Goal: Task Accomplishment & Management: Complete application form

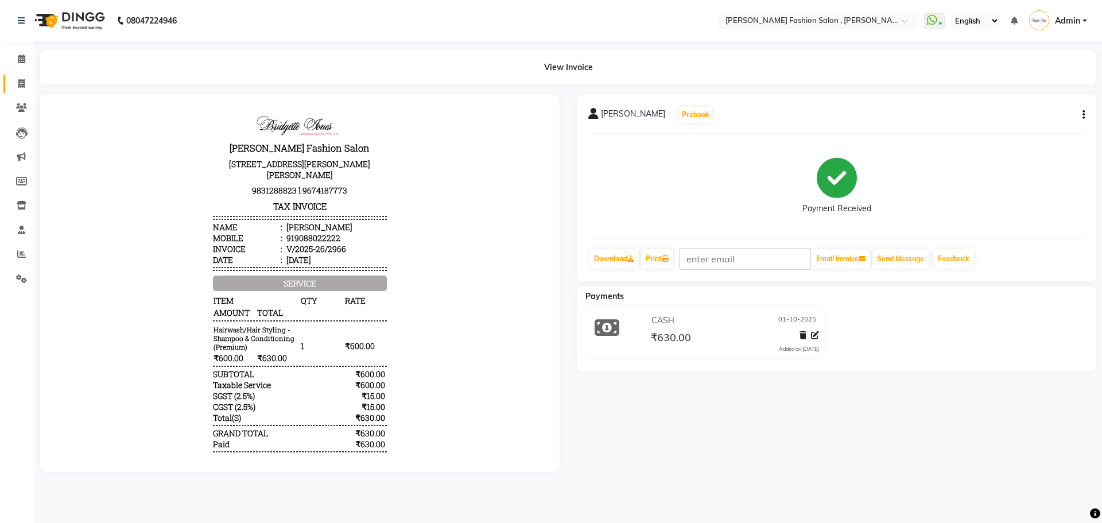
click at [21, 80] on icon at bounding box center [21, 83] width 6 height 9
select select "service"
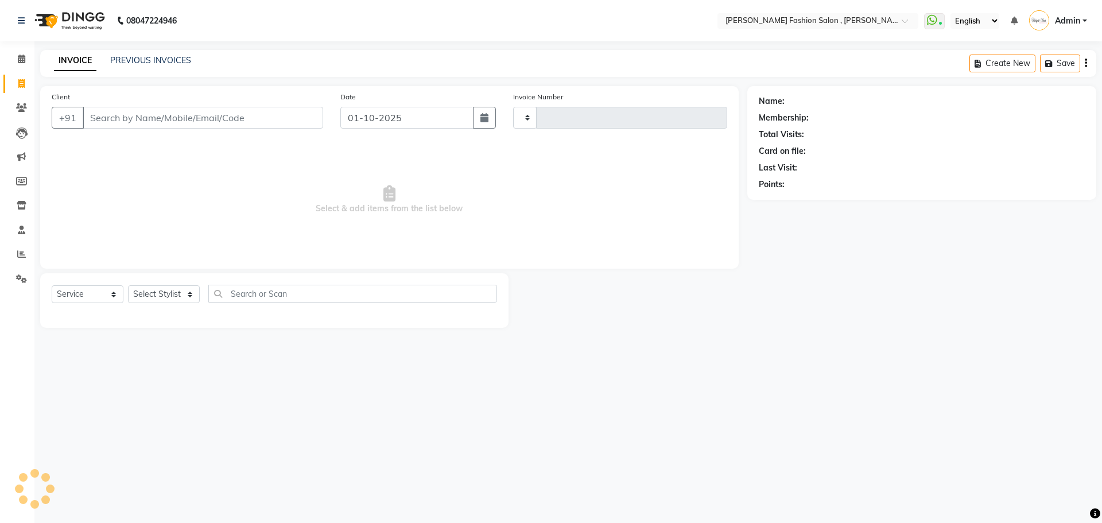
type input "2967"
select select "5233"
click at [177, 297] on select "Select Stylist" at bounding box center [164, 294] width 72 height 18
select select "77788"
click at [128, 285] on select "Select Stylist [PERSON_NAME] [PERSON_NAME] [PERSON_NAME] [PERSON_NAME] [PERSON_…" at bounding box center [164, 294] width 72 height 18
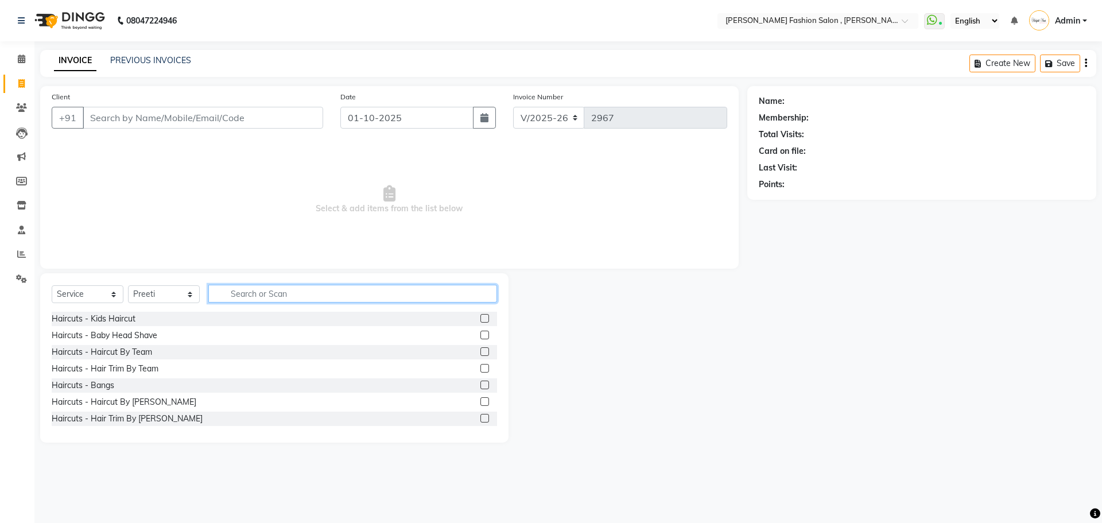
click at [234, 292] on input "text" at bounding box center [352, 294] width 289 height 18
type input "sham"
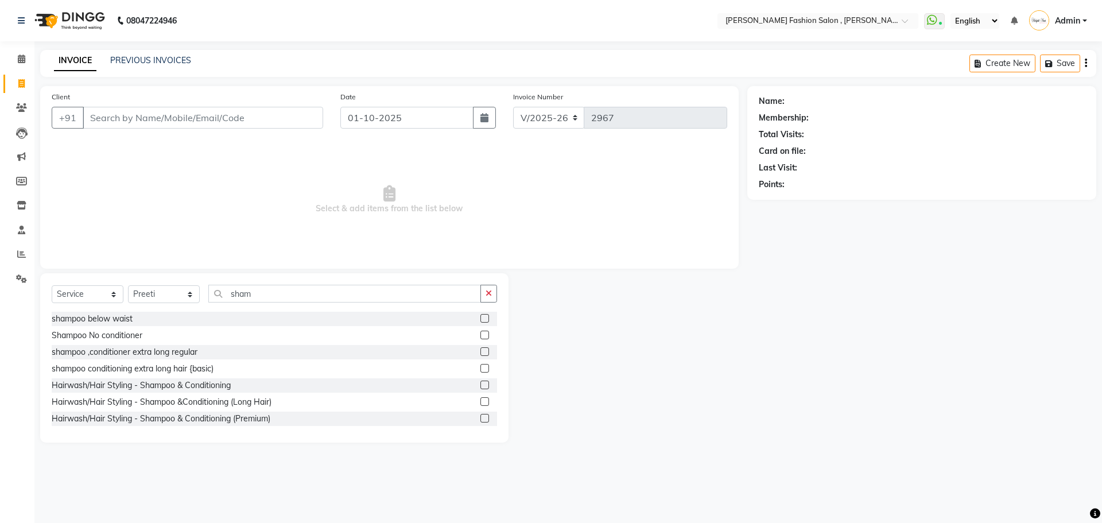
click at [481, 416] on label at bounding box center [485, 418] width 9 height 9
click at [481, 416] on input "checkbox" at bounding box center [484, 418] width 7 height 7
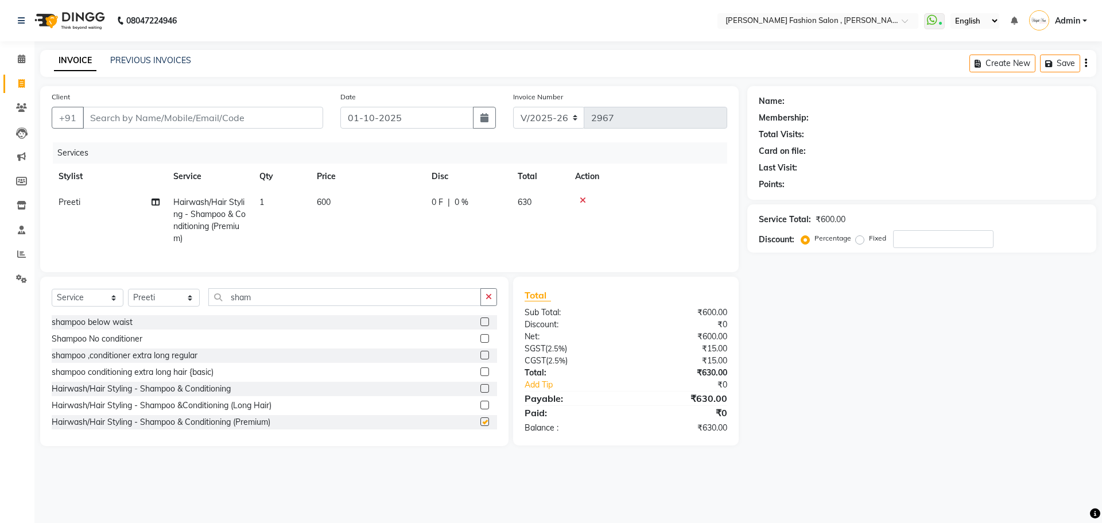
checkbox input "false"
click at [196, 305] on select "Select Stylist [PERSON_NAME] [PERSON_NAME] [PERSON_NAME] [PERSON_NAME] [PERSON_…" at bounding box center [164, 298] width 72 height 18
select select "33872"
click at [128, 297] on select "Select Stylist [PERSON_NAME] [PERSON_NAME] [PERSON_NAME] [PERSON_NAME] [PERSON_…" at bounding box center [164, 298] width 72 height 18
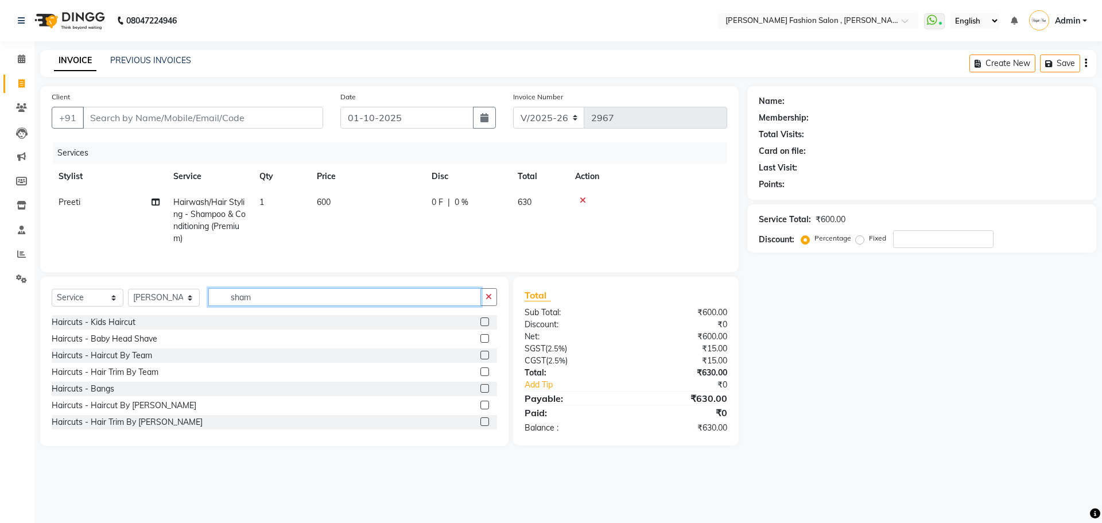
drag, startPoint x: 262, startPoint y: 305, endPoint x: 218, endPoint y: 329, distance: 49.9
click at [218, 329] on div "Select Service Product Membership Package Voucher Prepaid Gift Card Select Styl…" at bounding box center [274, 361] width 469 height 169
type input "hair"
click at [481, 359] on label at bounding box center [485, 355] width 9 height 9
click at [481, 359] on input "checkbox" at bounding box center [484, 355] width 7 height 7
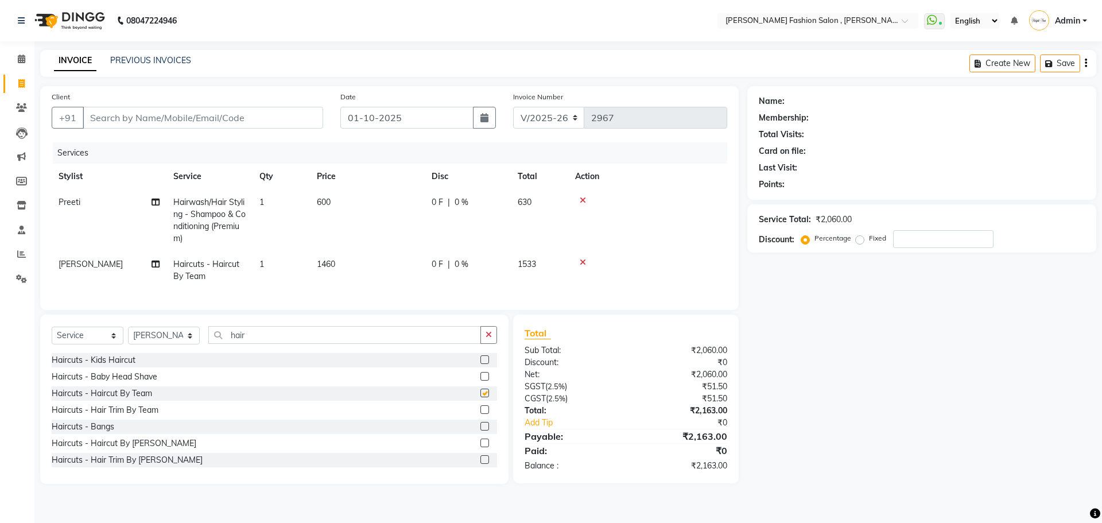
checkbox input "false"
click at [114, 118] on input "Client" at bounding box center [203, 118] width 241 height 22
type input "8"
type input "0"
type input "8582980585"
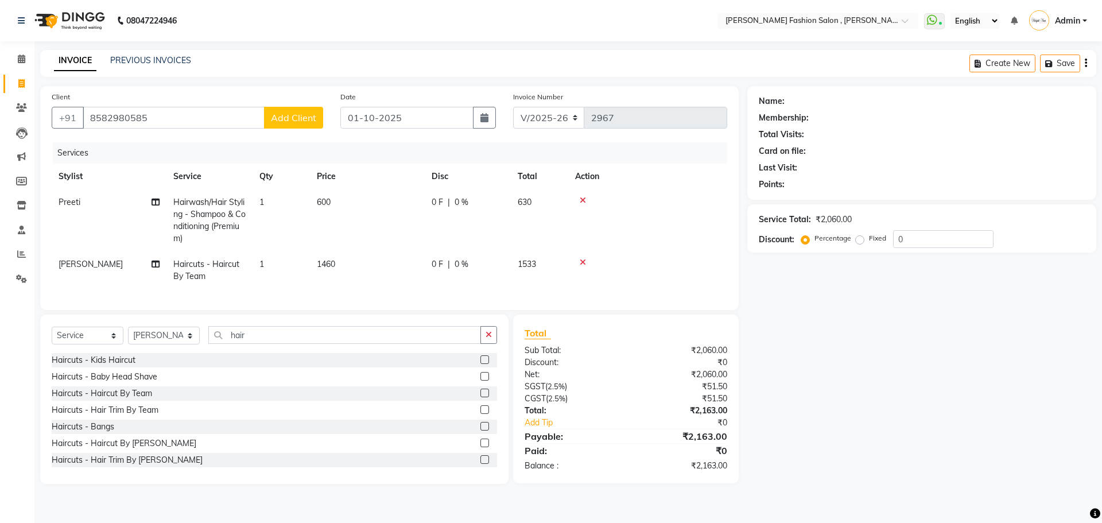
click at [307, 115] on span "Add Client" at bounding box center [293, 117] width 45 height 11
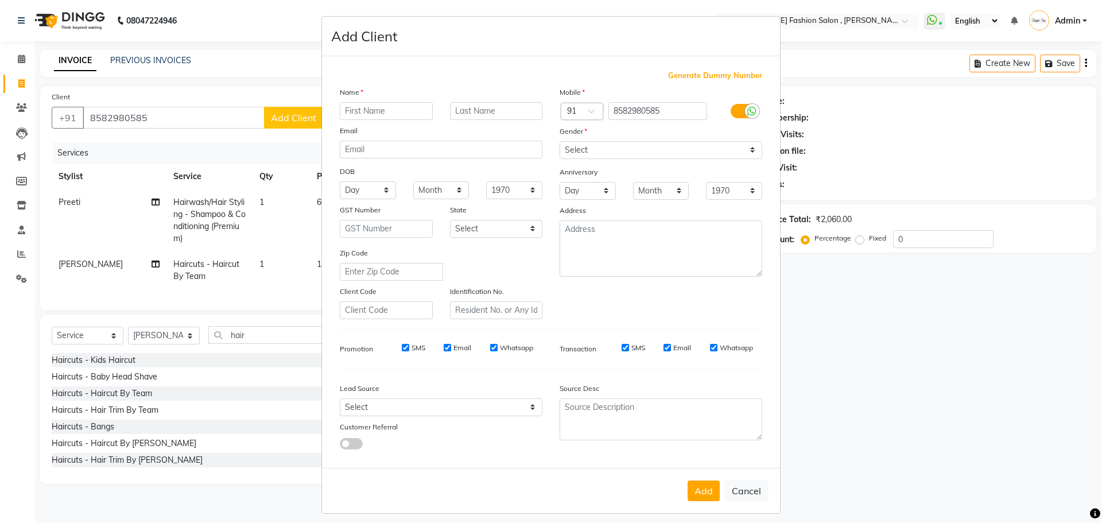
click at [350, 111] on input "text" at bounding box center [386, 111] width 93 height 18
type input "[PERSON_NAME]"
click at [467, 106] on input "text" at bounding box center [496, 111] width 93 height 18
type input "mukhopadhyay"
click at [750, 149] on select "Select [DEMOGRAPHIC_DATA] [DEMOGRAPHIC_DATA] Other Prefer Not To Say" at bounding box center [661, 150] width 203 height 18
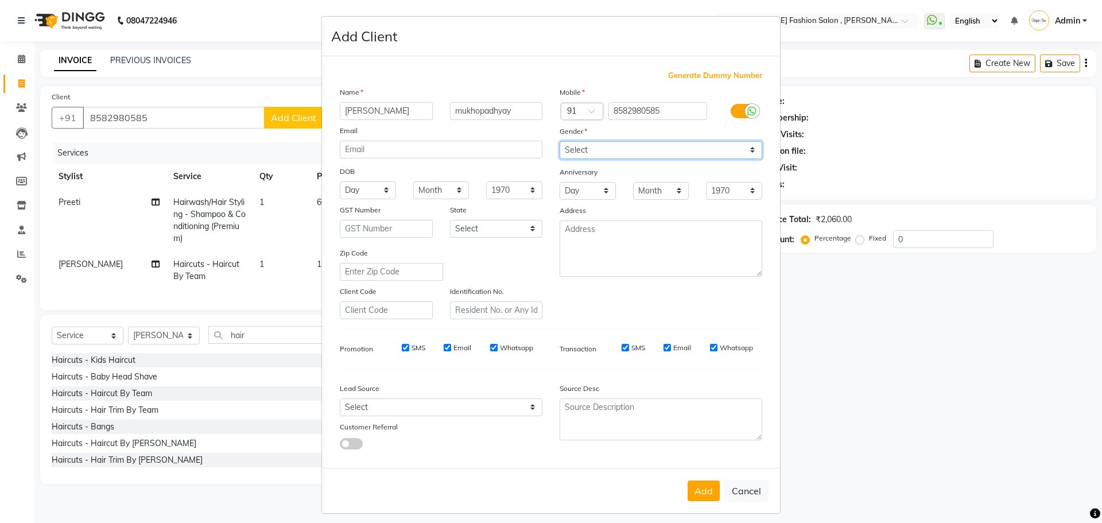
select select "[DEMOGRAPHIC_DATA]"
click at [560, 141] on select "Select [DEMOGRAPHIC_DATA] [DEMOGRAPHIC_DATA] Other Prefer Not To Say" at bounding box center [661, 150] width 203 height 18
click at [699, 496] on button "Add" at bounding box center [704, 491] width 32 height 21
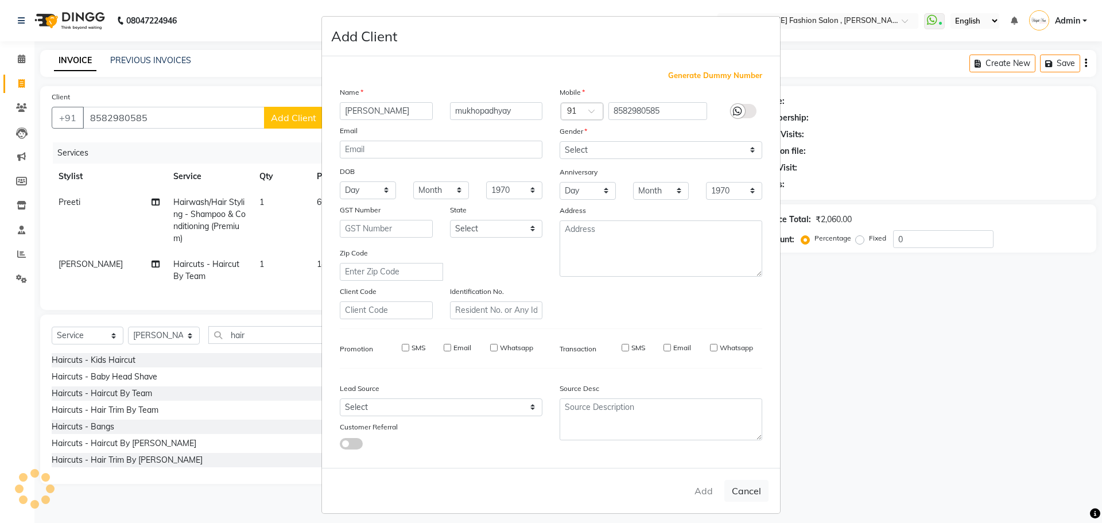
select select
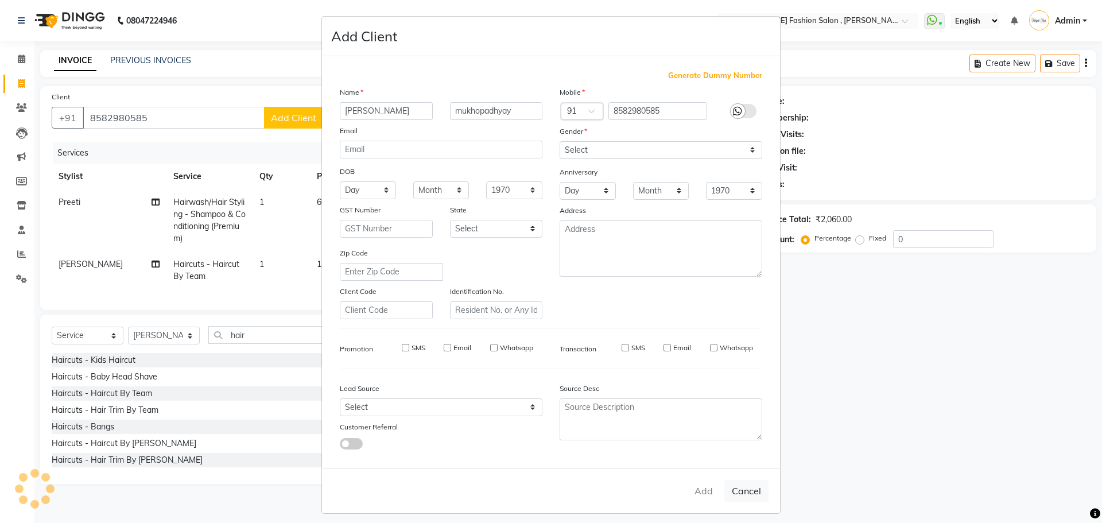
select select
checkbox input "false"
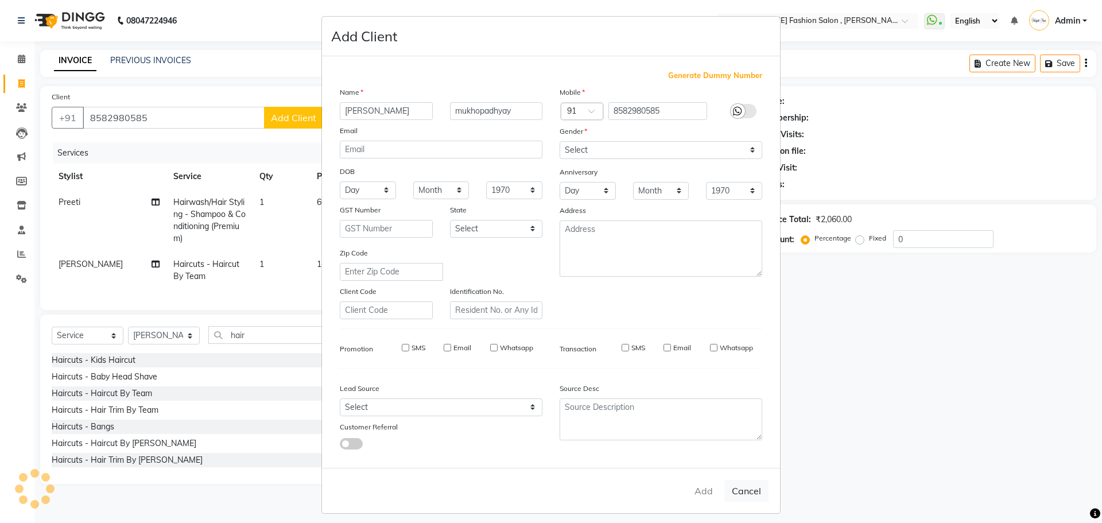
checkbox input "false"
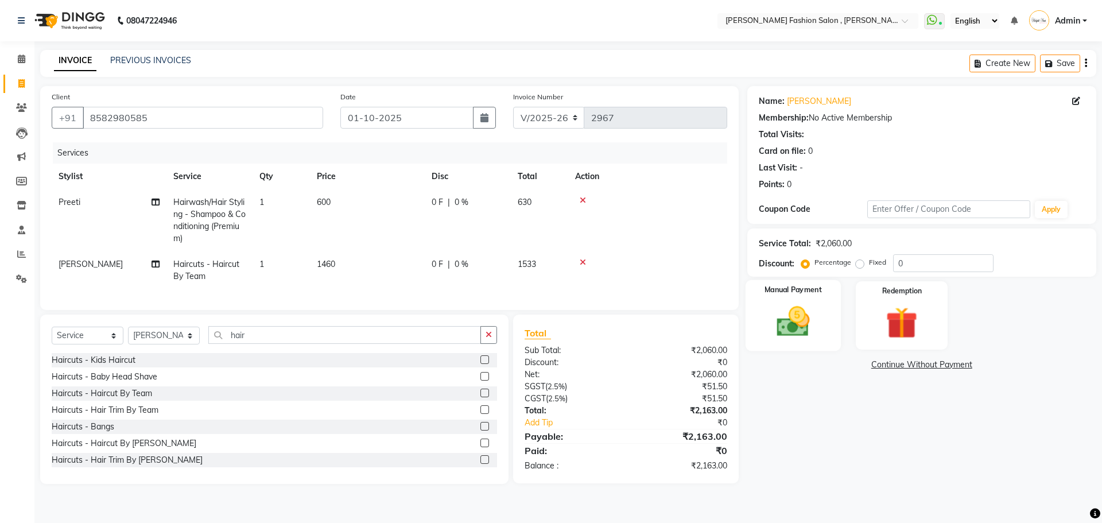
click at [802, 320] on img at bounding box center [793, 322] width 53 height 38
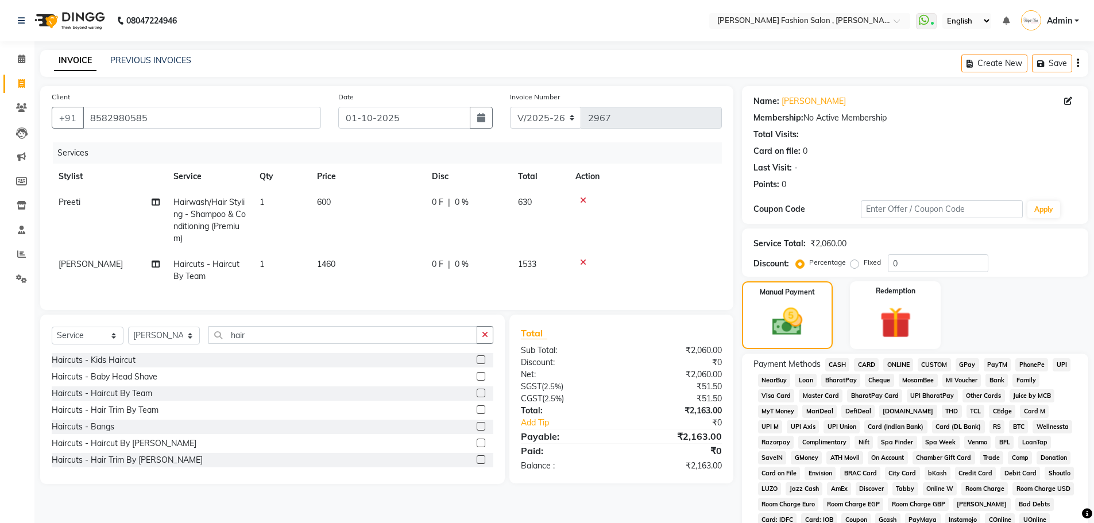
click at [846, 367] on span "CASH" at bounding box center [837, 364] width 25 height 13
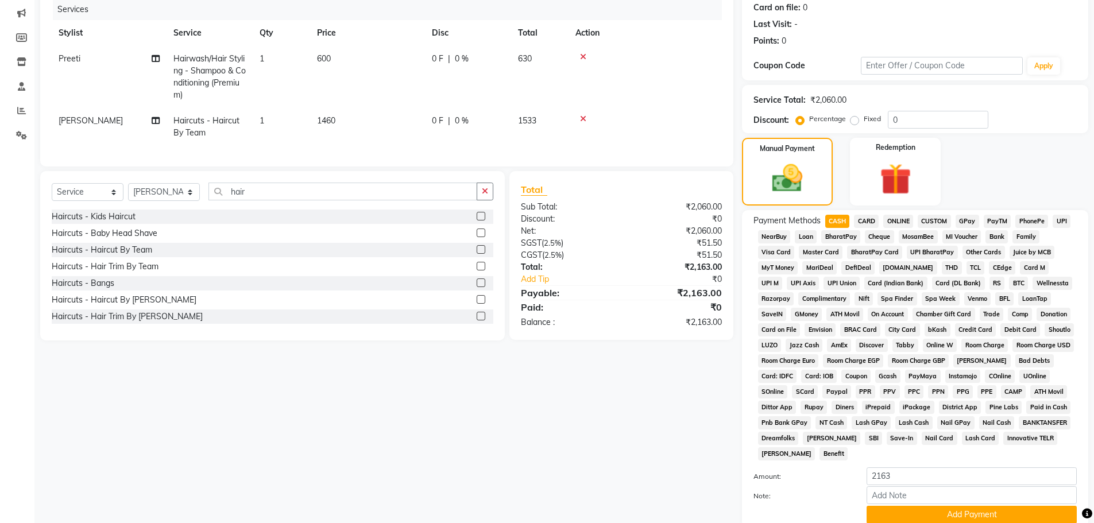
scroll to position [233, 0]
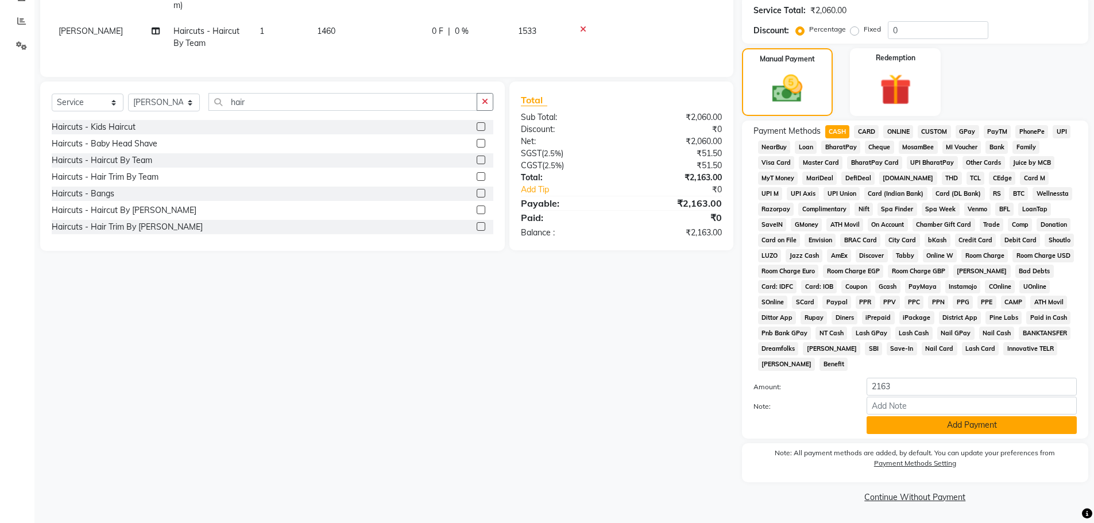
click at [983, 427] on button "Add Payment" at bounding box center [971, 425] width 210 height 18
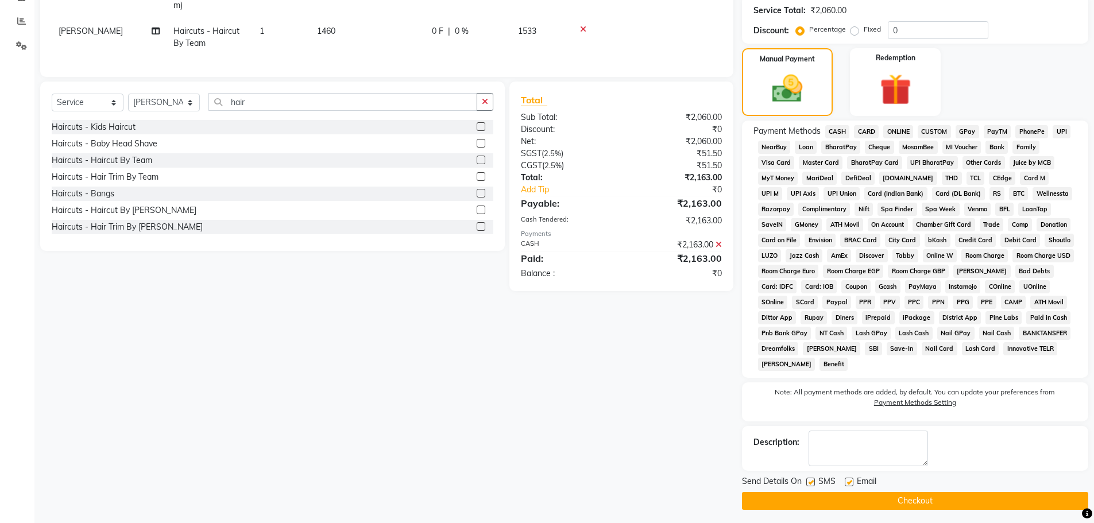
click at [957, 501] on button "Checkout" at bounding box center [915, 501] width 346 height 18
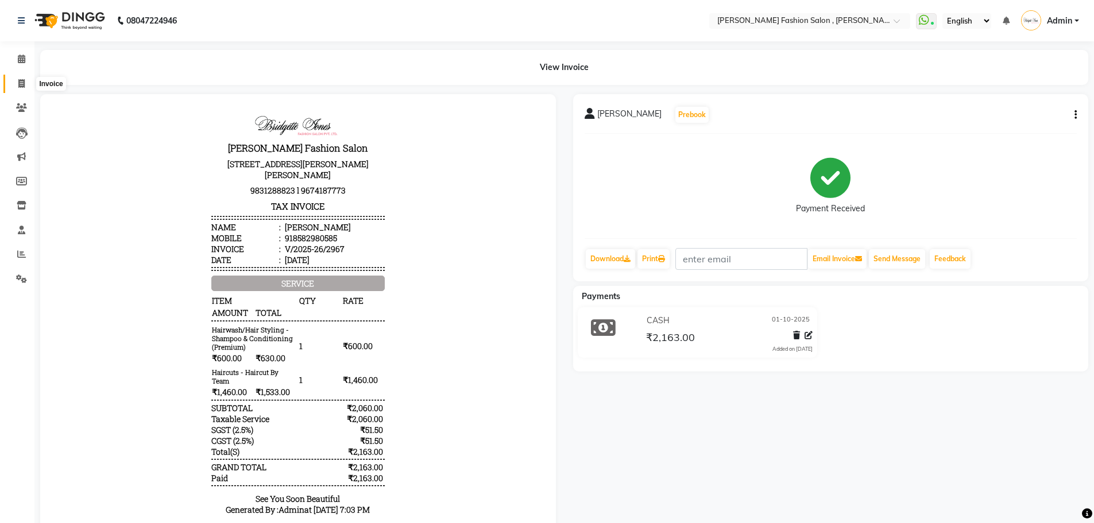
click at [16, 82] on span at bounding box center [21, 84] width 20 height 13
select select "service"
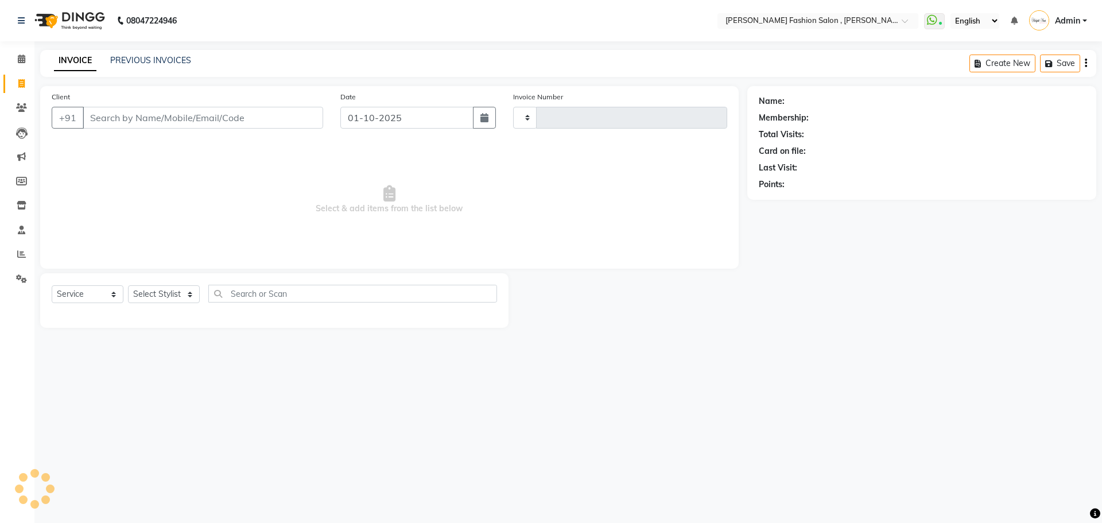
type input "2968"
select select "5233"
click at [170, 296] on select "Select Stylist" at bounding box center [164, 294] width 72 height 18
select select "33870"
click at [128, 285] on select "Select Stylist [PERSON_NAME] [PERSON_NAME] [PERSON_NAME] [PERSON_NAME] [PERSON_…" at bounding box center [164, 294] width 72 height 18
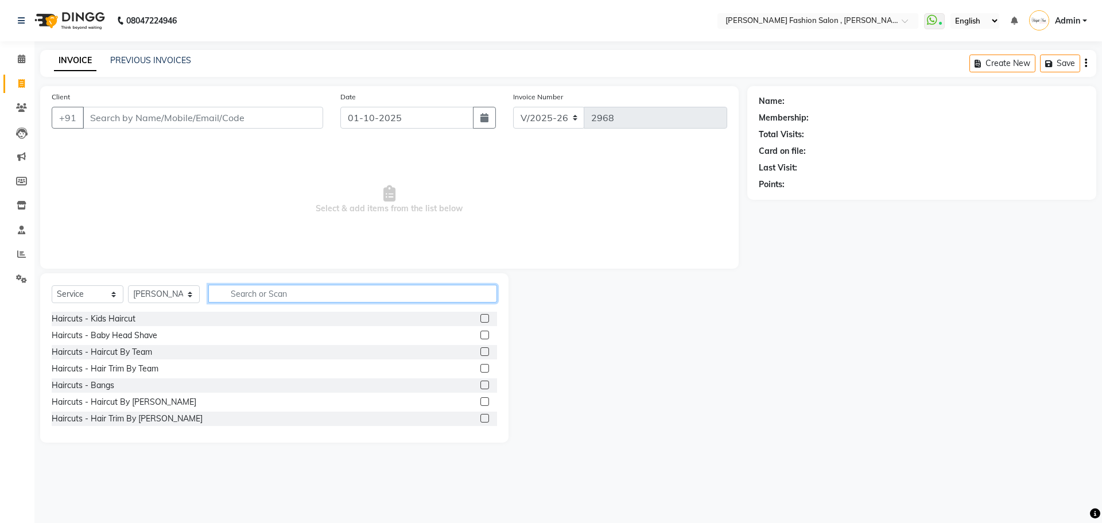
click at [264, 297] on input "text" at bounding box center [352, 294] width 289 height 18
type input "sham"
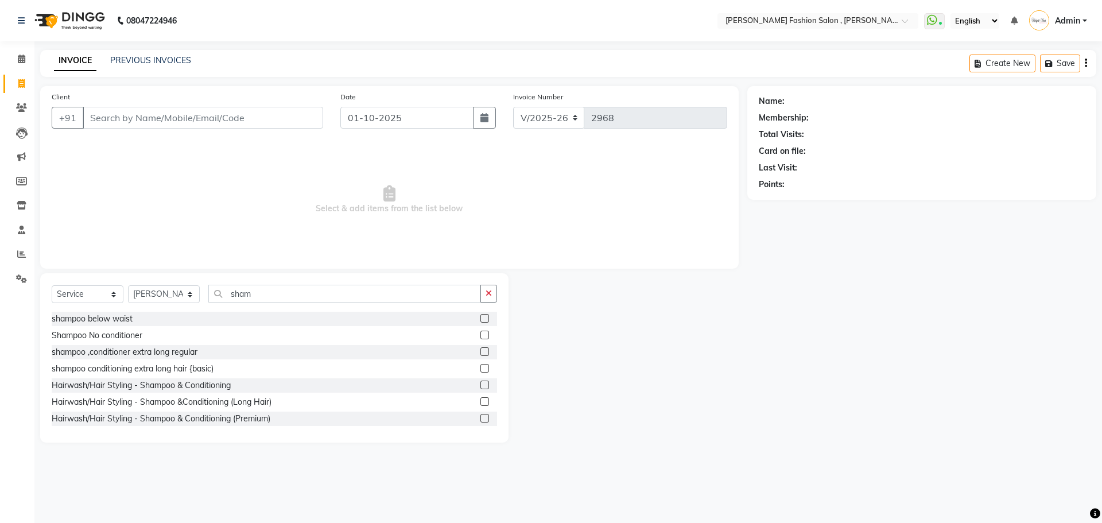
click at [481, 402] on label at bounding box center [485, 401] width 9 height 9
click at [481, 402] on input "checkbox" at bounding box center [484, 401] width 7 height 7
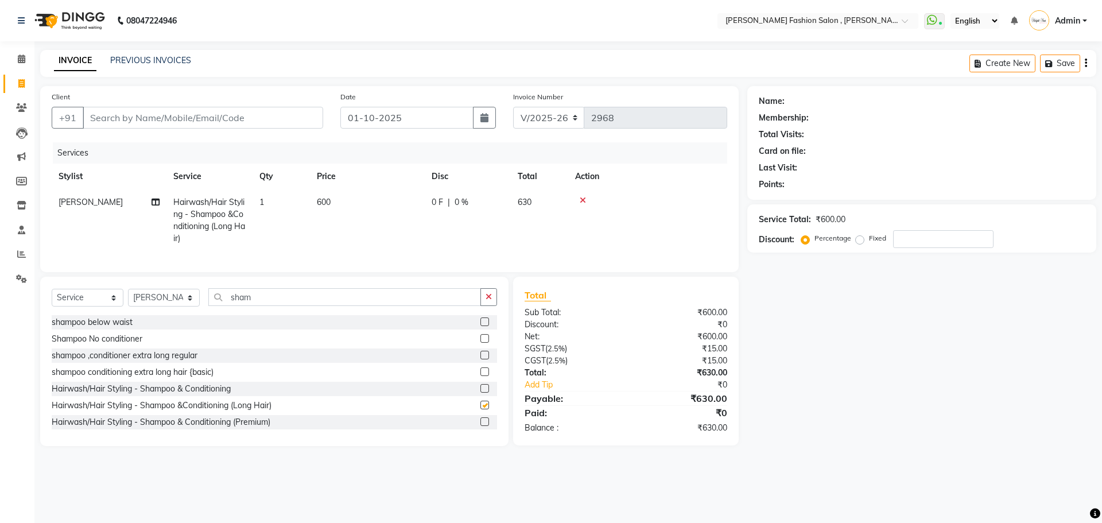
checkbox input "false"
click at [194, 307] on select "Select Stylist [PERSON_NAME] [PERSON_NAME] [PERSON_NAME] [PERSON_NAME] [PERSON_…" at bounding box center [164, 298] width 72 height 18
select select "33869"
click at [128, 297] on select "Select Stylist [PERSON_NAME] [PERSON_NAME] [PERSON_NAME] [PERSON_NAME] [PERSON_…" at bounding box center [164, 298] width 72 height 18
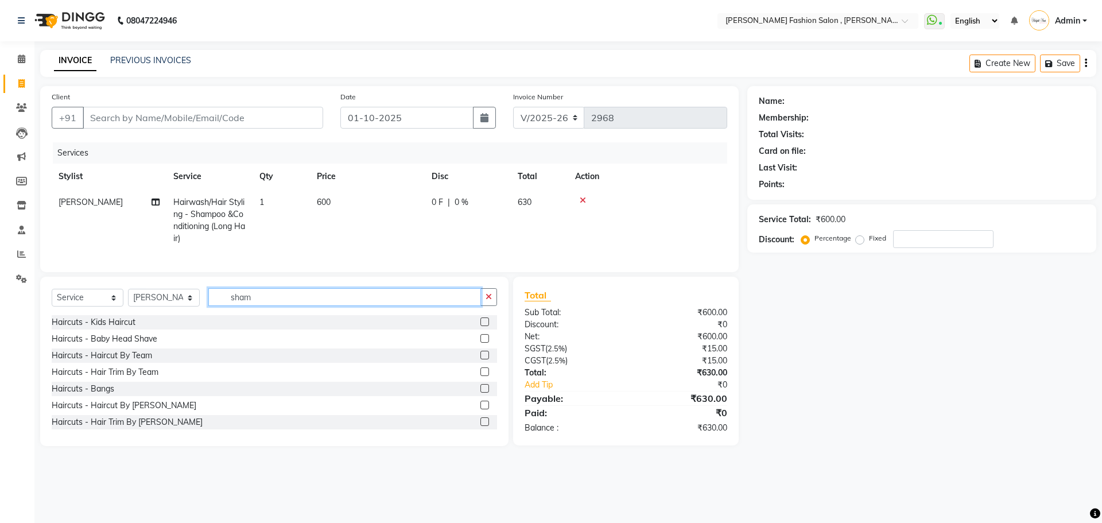
drag, startPoint x: 255, startPoint y: 307, endPoint x: 189, endPoint y: 336, distance: 72.2
click at [189, 336] on div "Select Service Product Membership Package Voucher Prepaid Gift Card Select Styl…" at bounding box center [274, 361] width 469 height 169
type input "hair"
click at [481, 359] on label at bounding box center [485, 355] width 9 height 9
click at [481, 359] on input "checkbox" at bounding box center [484, 355] width 7 height 7
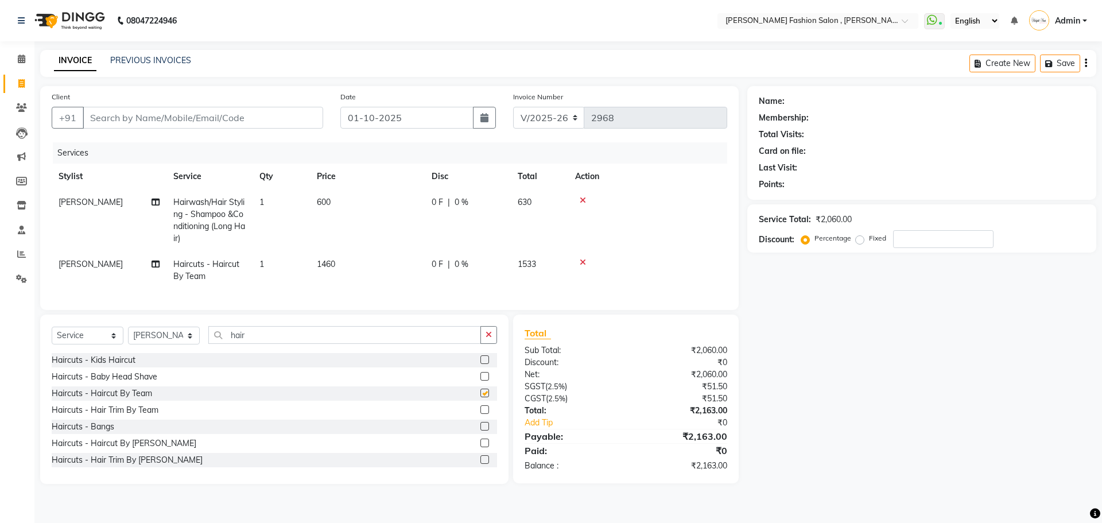
checkbox input "false"
click at [113, 341] on select "Select Service Product Membership Package Voucher Prepaid Gift Card" at bounding box center [88, 336] width 72 height 18
select select "product"
click at [52, 335] on select "Select Service Product Membership Package Voucher Prepaid Gift Card" at bounding box center [88, 336] width 72 height 18
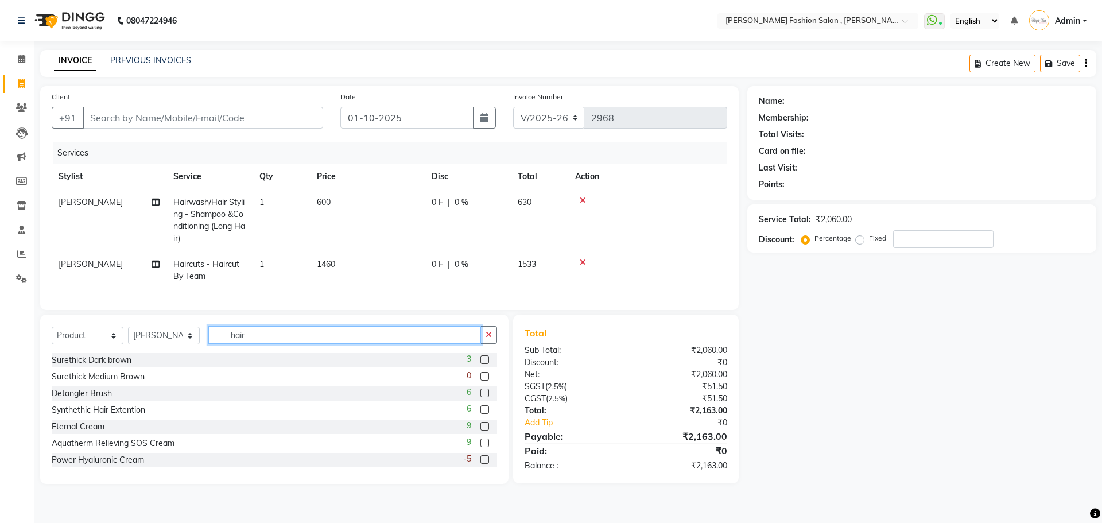
drag, startPoint x: 257, startPoint y: 341, endPoint x: 195, endPoint y: 373, distance: 69.3
click at [195, 373] on div "Select Service Product Membership Package Voucher Prepaid Gift Card Select Styl…" at bounding box center [274, 399] width 469 height 169
type input "puri"
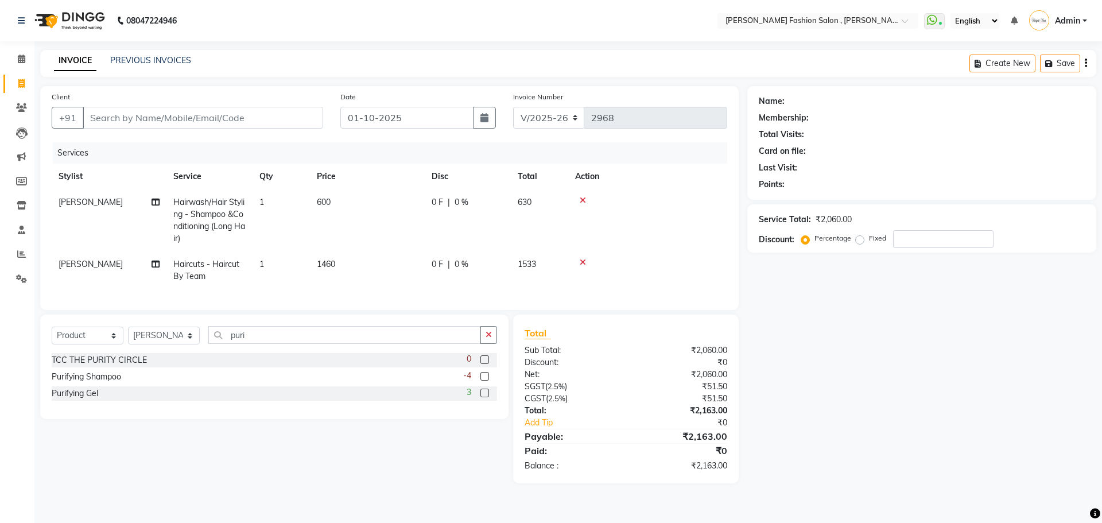
click at [486, 381] on label at bounding box center [485, 376] width 9 height 9
click at [486, 381] on input "checkbox" at bounding box center [484, 376] width 7 height 7
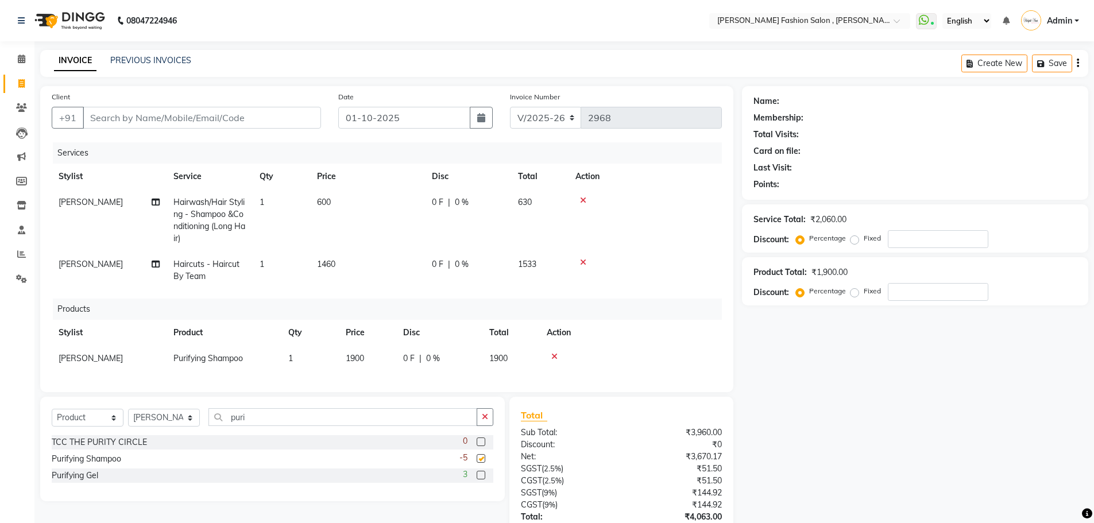
checkbox input "false"
click at [367, 355] on td "1900" at bounding box center [367, 359] width 57 height 26
select select "33869"
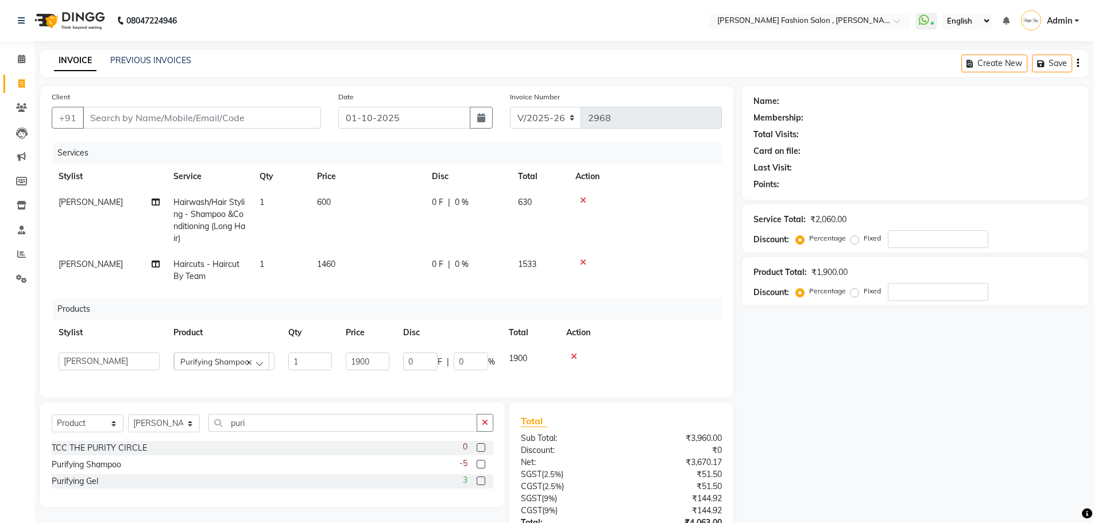
click at [648, 366] on td at bounding box center [640, 362] width 162 height 32
click at [113, 432] on select "Select Service Product Membership Package Voucher Prepaid Gift Card" at bounding box center [88, 424] width 72 height 18
click at [172, 432] on select "Select Stylist [PERSON_NAME] [PERSON_NAME] [PERSON_NAME] [PERSON_NAME] [PERSON_…" at bounding box center [164, 424] width 72 height 18
select select "33870"
click at [128, 423] on select "Select Stylist [PERSON_NAME] [PERSON_NAME] [PERSON_NAME] [PERSON_NAME] [PERSON_…" at bounding box center [164, 424] width 72 height 18
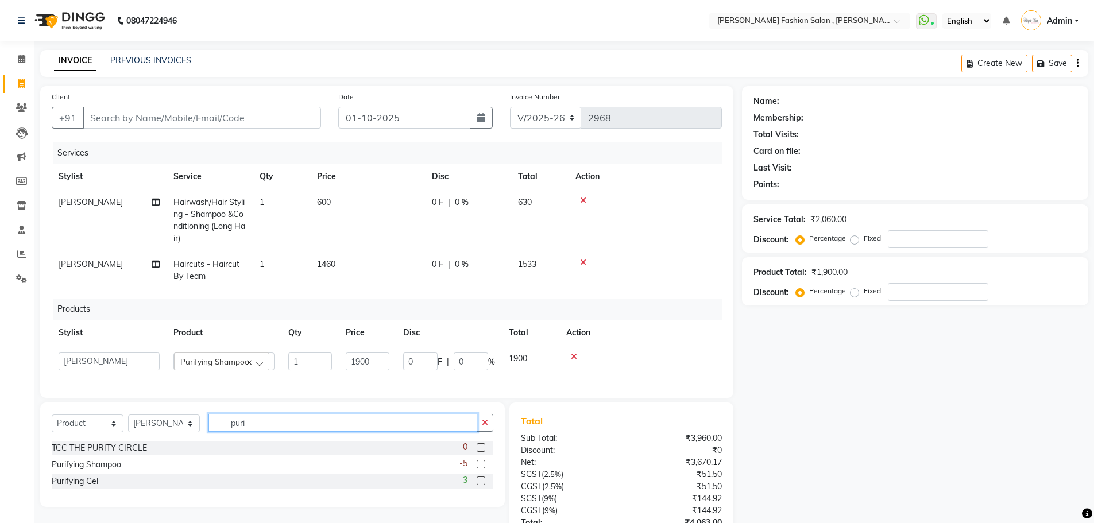
drag, startPoint x: 224, startPoint y: 443, endPoint x: 180, endPoint y: 454, distance: 44.8
click at [180, 454] on div "Select Service Product Membership Package Voucher Prepaid Gift Card Select Styl…" at bounding box center [272, 454] width 465 height 104
type input "pur"
click at [481, 502] on label at bounding box center [481, 497] width 9 height 9
click at [481, 502] on input "checkbox" at bounding box center [480, 497] width 7 height 7
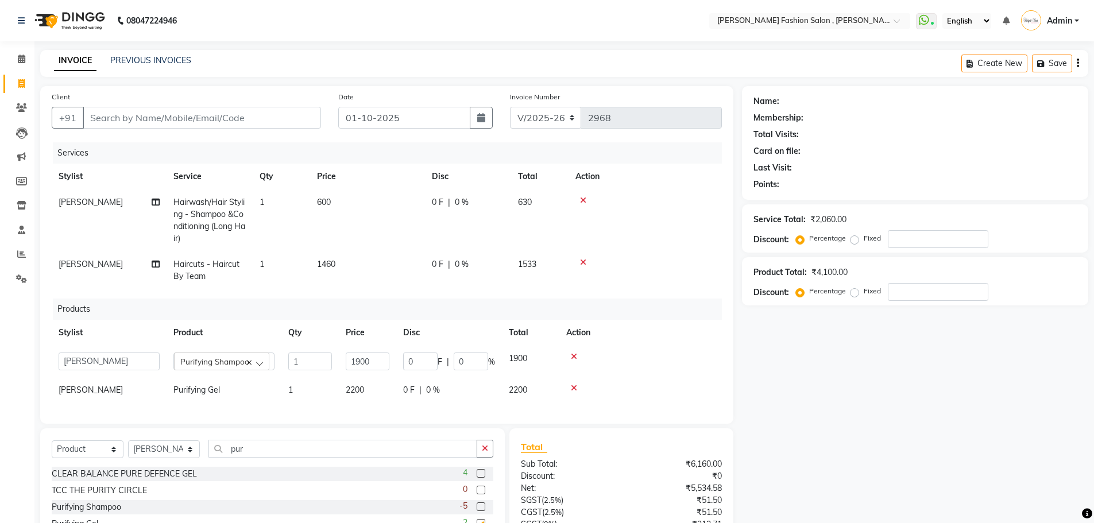
checkbox input "false"
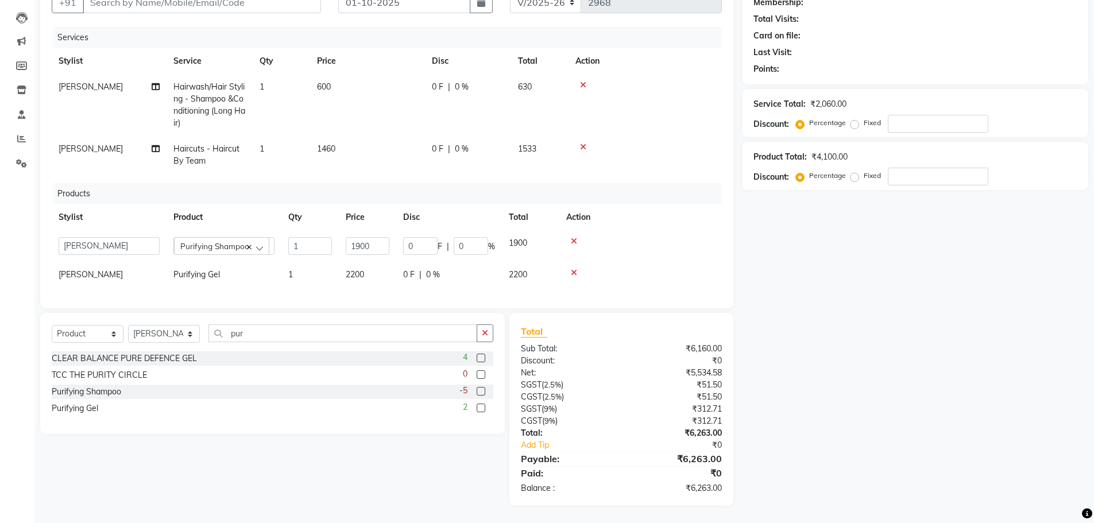
scroll to position [38, 0]
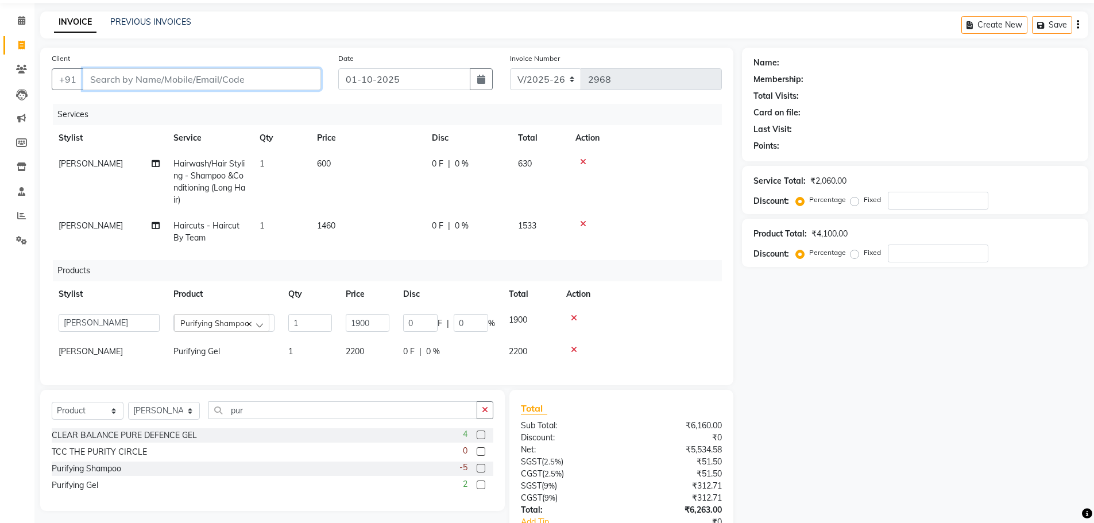
click at [100, 86] on input "Client" at bounding box center [202, 79] width 238 height 22
click at [575, 316] on icon at bounding box center [574, 318] width 6 height 8
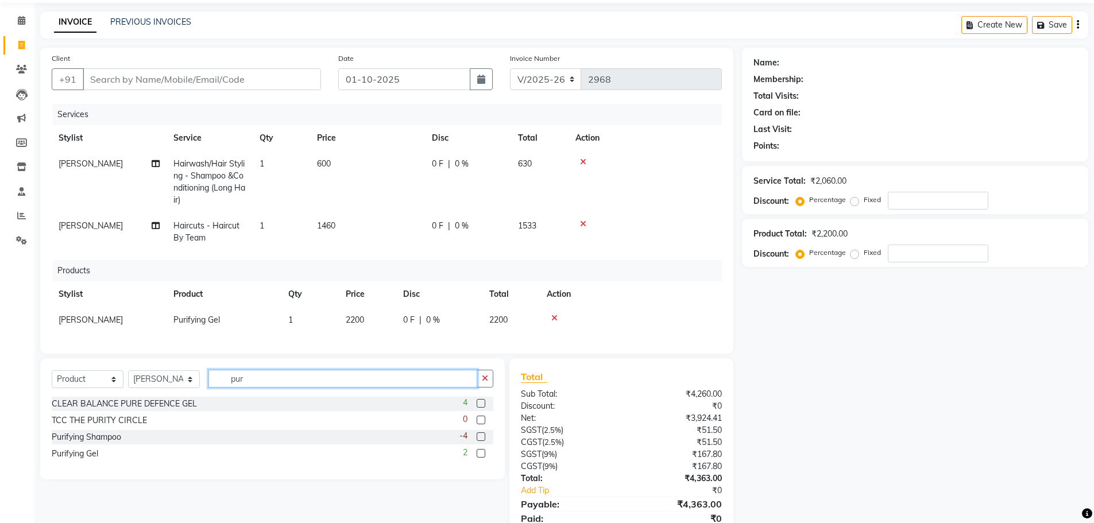
drag, startPoint x: 248, startPoint y: 390, endPoint x: 222, endPoint y: 399, distance: 27.4
click at [222, 397] on div "Select Service Product Membership Package Voucher Prepaid Gift Card Select Styl…" at bounding box center [273, 383] width 442 height 27
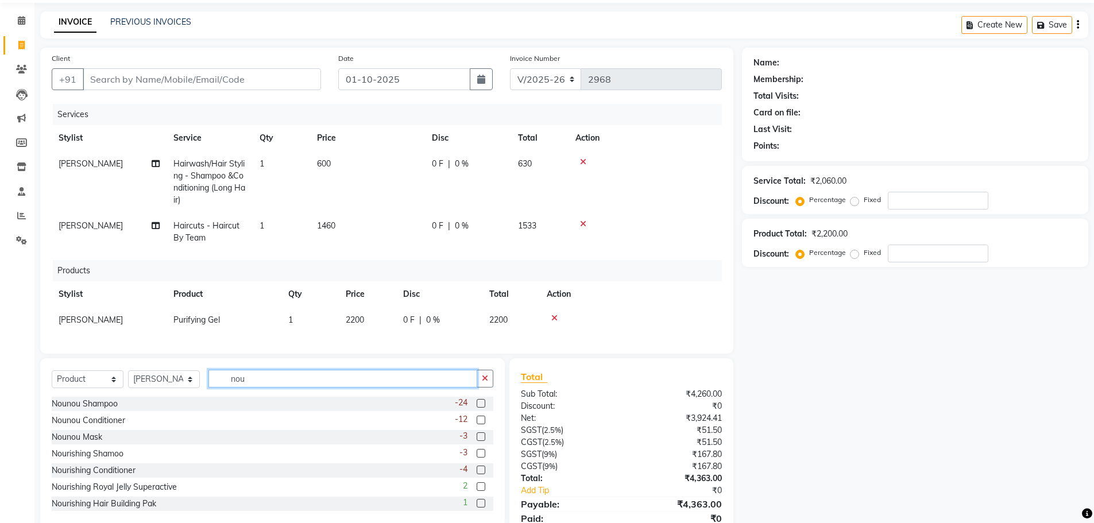
drag, startPoint x: 253, startPoint y: 385, endPoint x: 215, endPoint y: 397, distance: 39.6
click at [218, 397] on div "Select Service Product Membership Package Voucher Prepaid Gift Card Select Styl…" at bounding box center [273, 383] width 442 height 27
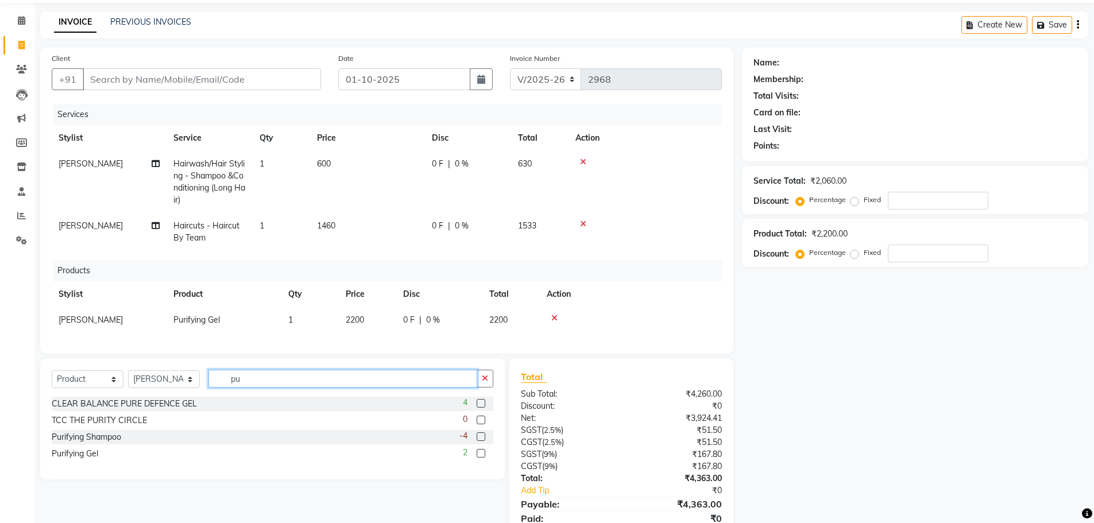
type input "pur"
click at [481, 441] on label at bounding box center [481, 436] width 9 height 9
click at [481, 441] on input "checkbox" at bounding box center [480, 437] width 7 height 7
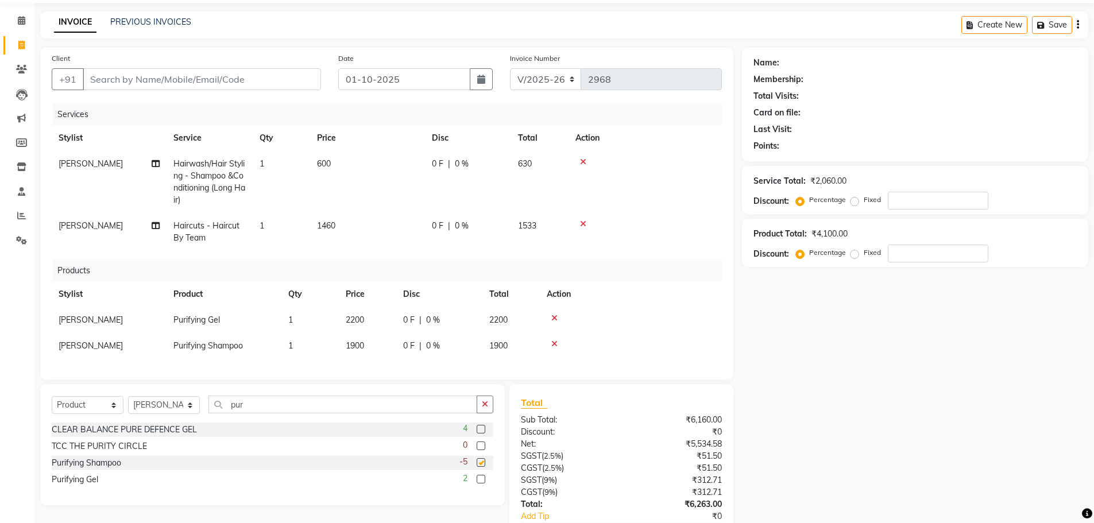
checkbox input "false"
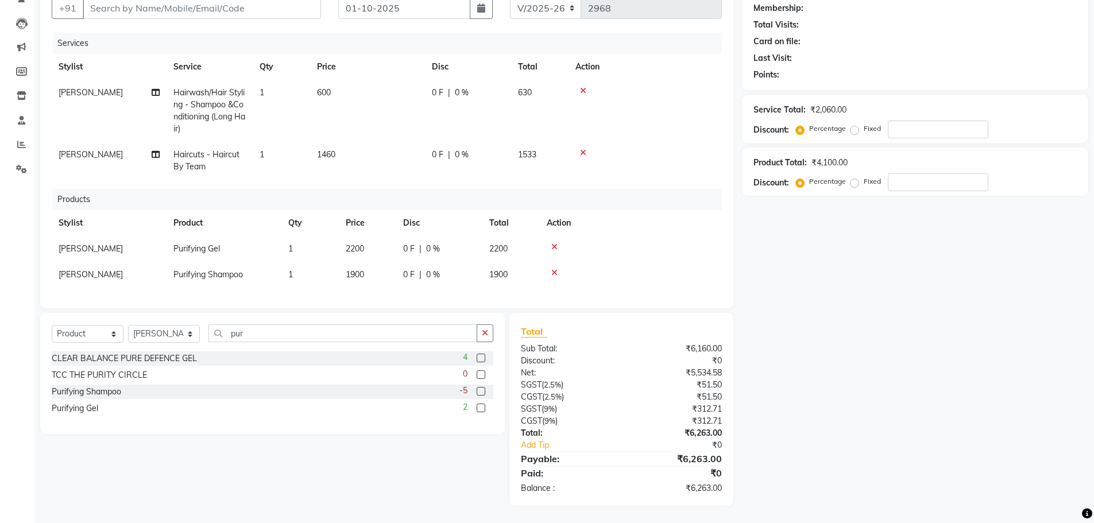
scroll to position [0, 0]
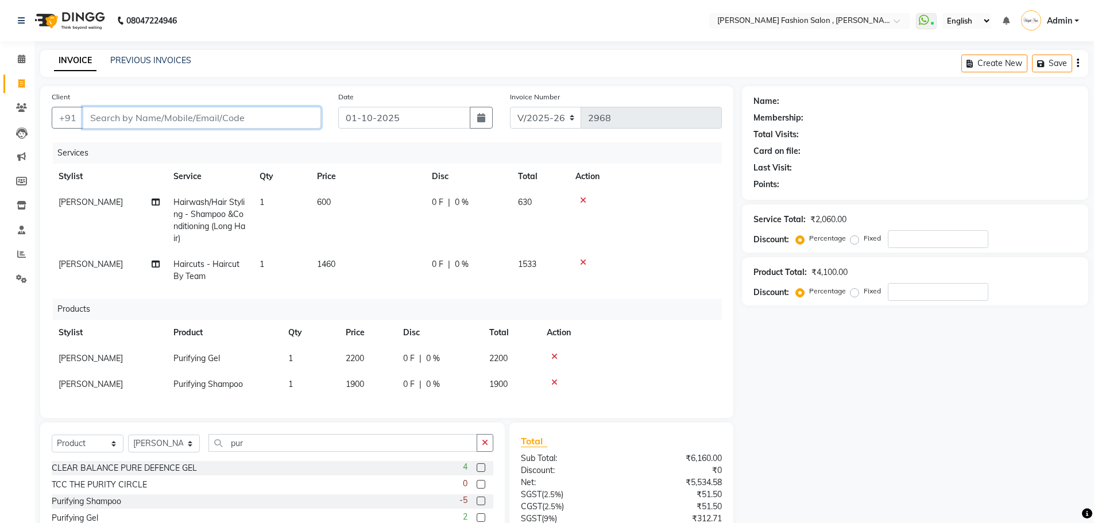
click at [95, 117] on input "Client" at bounding box center [202, 118] width 238 height 22
type input "9"
type input "0"
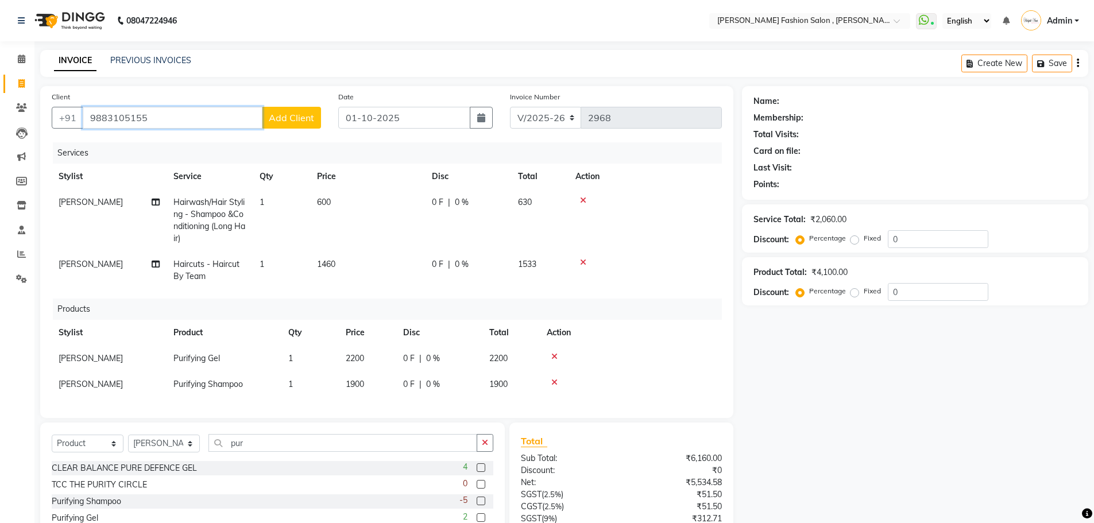
type input "9883105155"
click at [308, 113] on span "Add Client" at bounding box center [291, 117] width 45 height 11
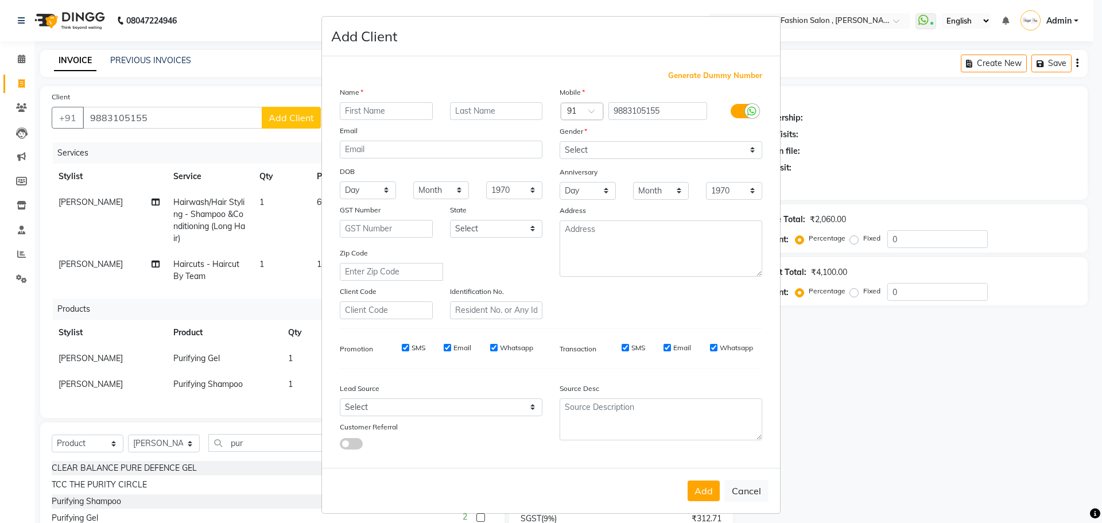
click at [359, 117] on input "text" at bounding box center [386, 111] width 93 height 18
type input "amrita"
click at [497, 109] on input "text" at bounding box center [496, 111] width 93 height 18
type input "bhattacharya"
click at [534, 134] on div "Email" at bounding box center [441, 133] width 220 height 16
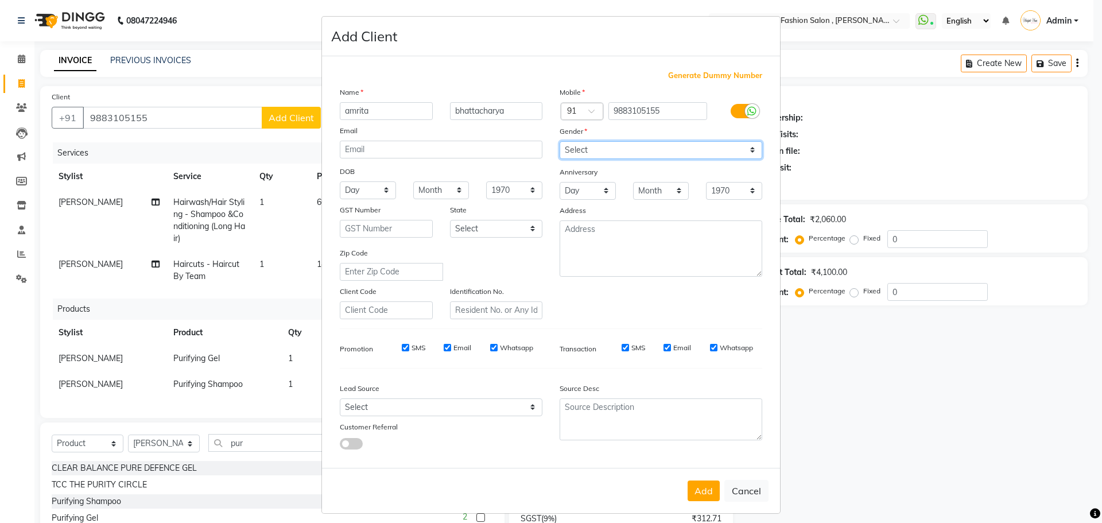
click at [755, 154] on select "Select [DEMOGRAPHIC_DATA] [DEMOGRAPHIC_DATA] Other Prefer Not To Say" at bounding box center [661, 150] width 203 height 18
select select "[DEMOGRAPHIC_DATA]"
click at [560, 141] on select "Select [DEMOGRAPHIC_DATA] [DEMOGRAPHIC_DATA] Other Prefer Not To Say" at bounding box center [661, 150] width 203 height 18
click at [703, 490] on button "Add" at bounding box center [704, 491] width 32 height 21
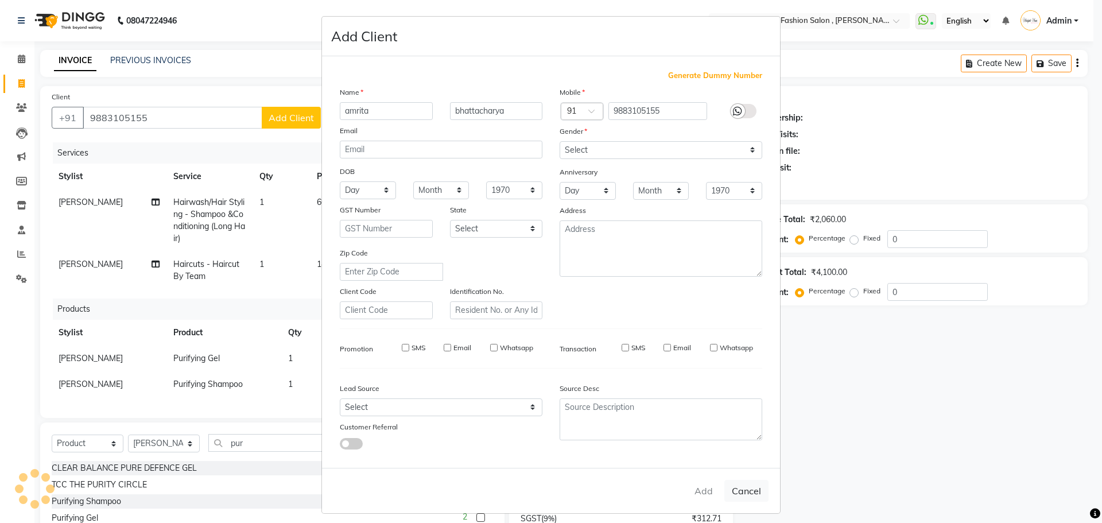
select select
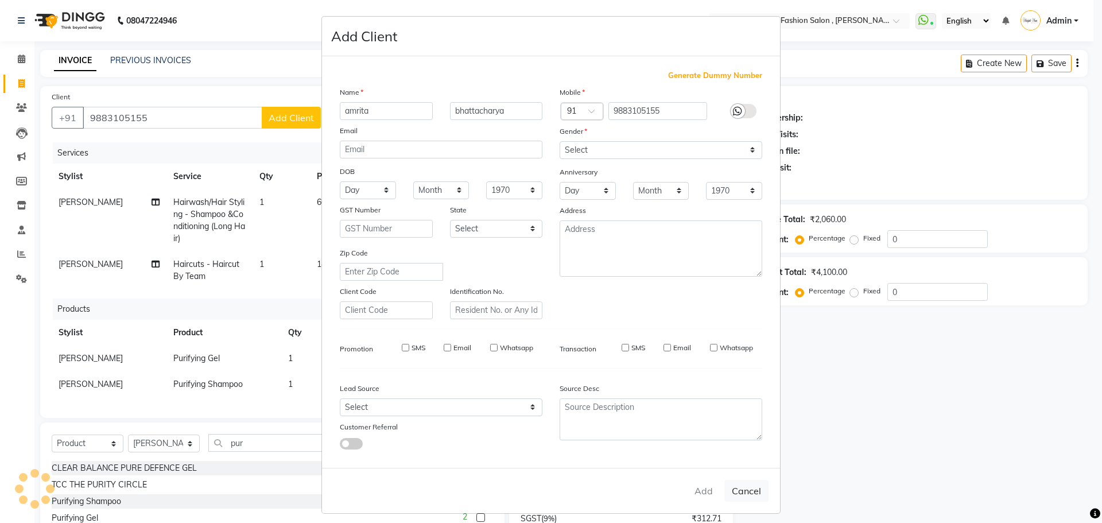
select select
checkbox input "false"
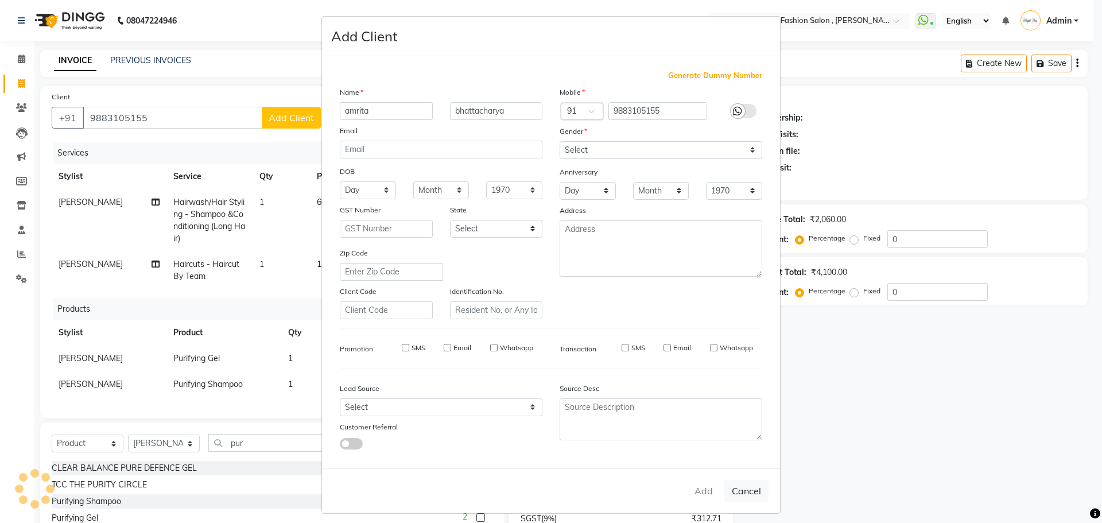
checkbox input "false"
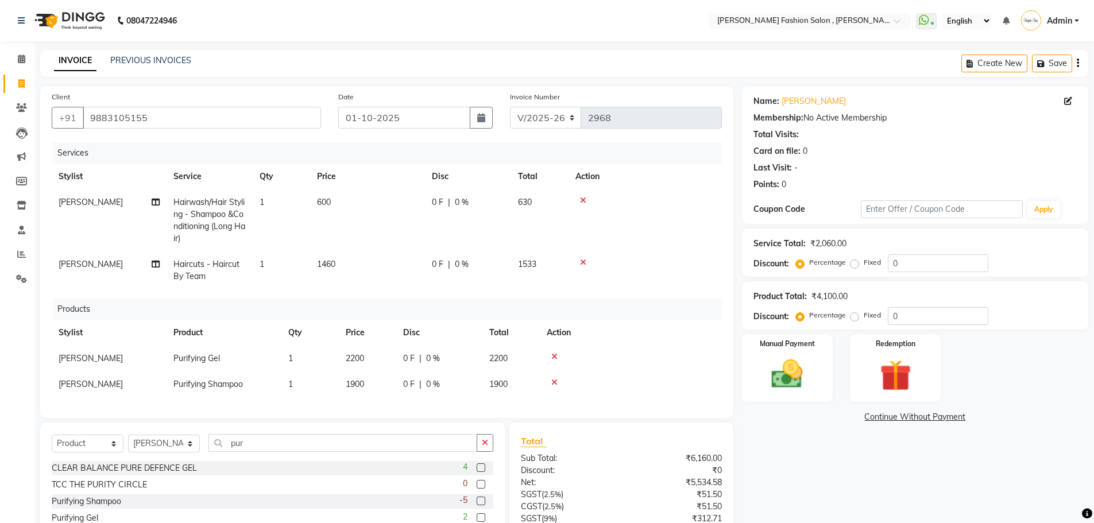
scroll to position [118, 0]
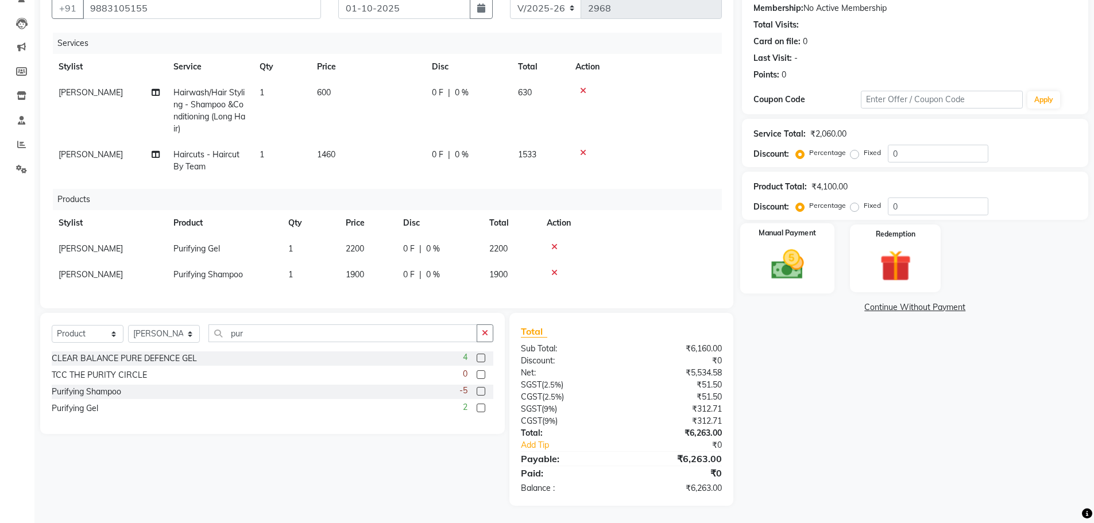
click at [787, 256] on img at bounding box center [787, 264] width 53 height 37
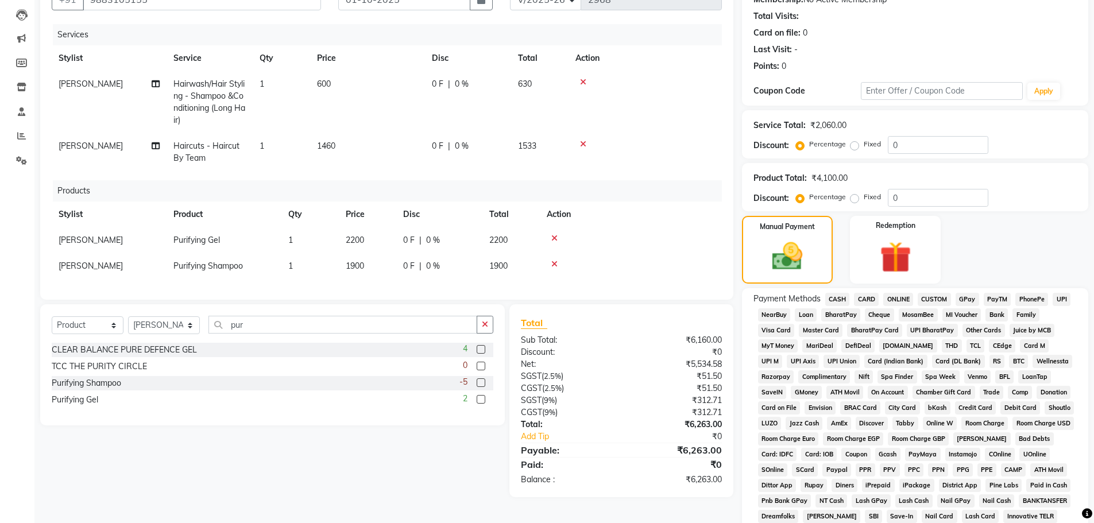
click at [906, 297] on span "ONLINE" at bounding box center [898, 299] width 30 height 13
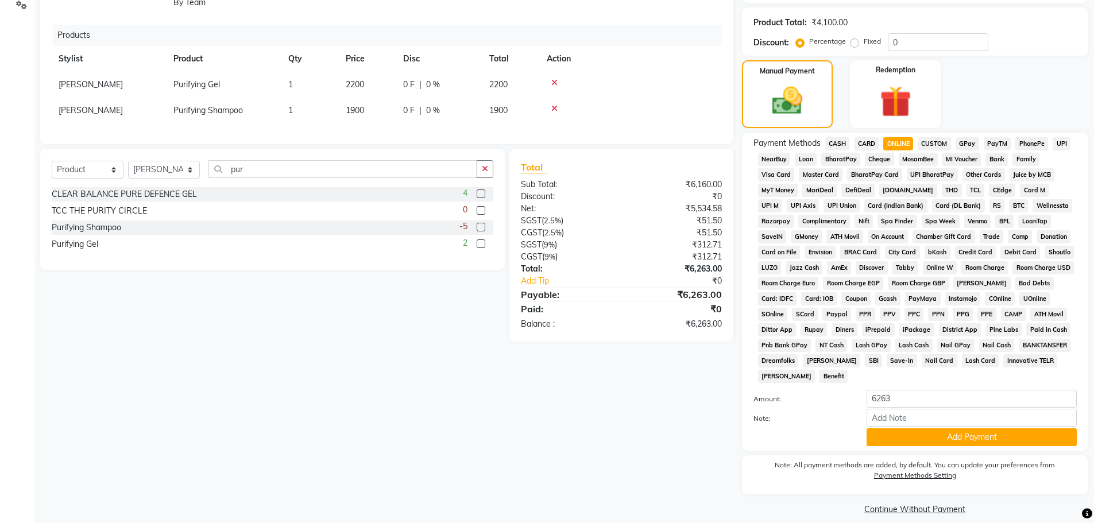
scroll to position [286, 0]
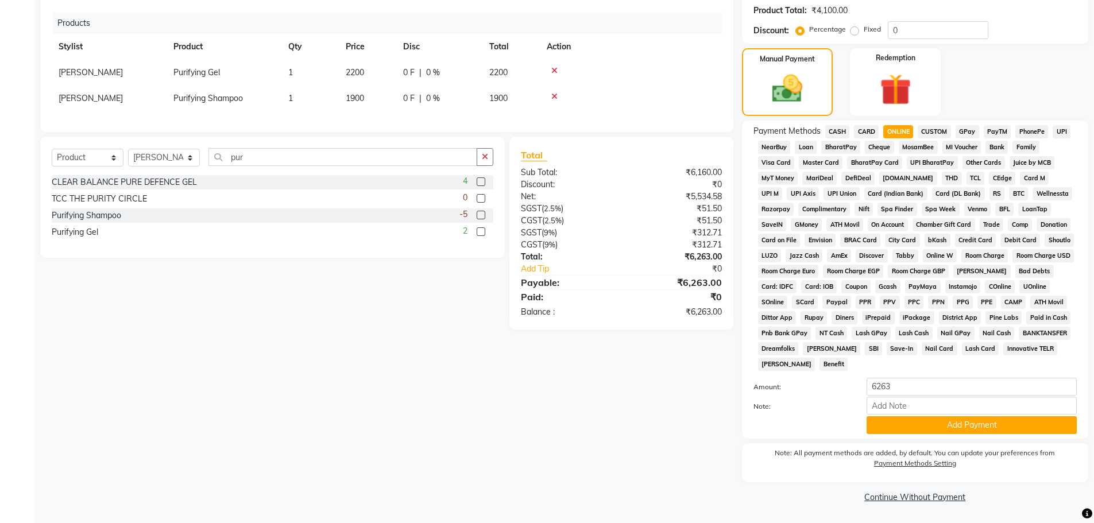
click at [945, 420] on button "Add Payment" at bounding box center [971, 425] width 210 height 18
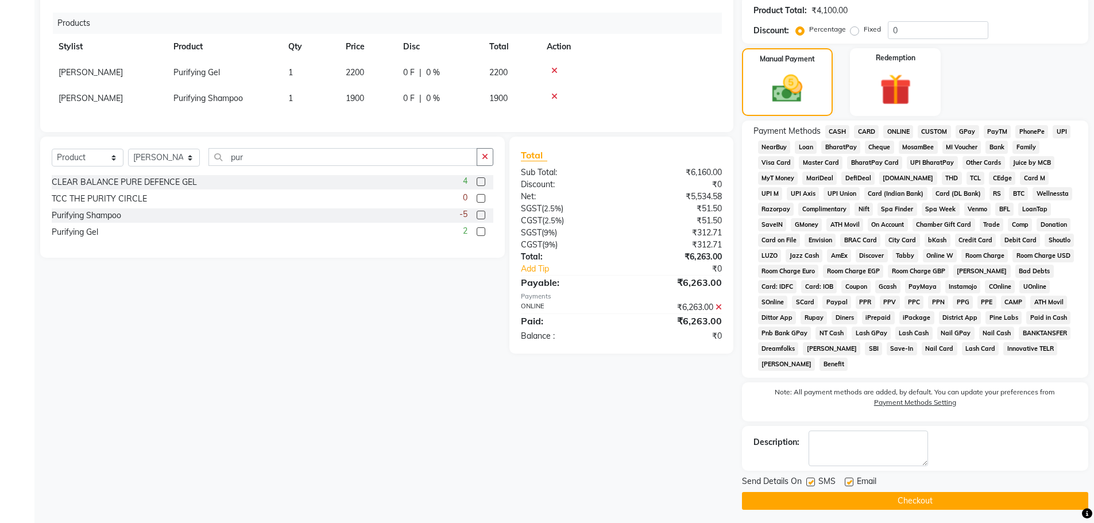
click at [909, 500] on button "Checkout" at bounding box center [915, 501] width 346 height 18
